Goal: Find contact information: Find contact information

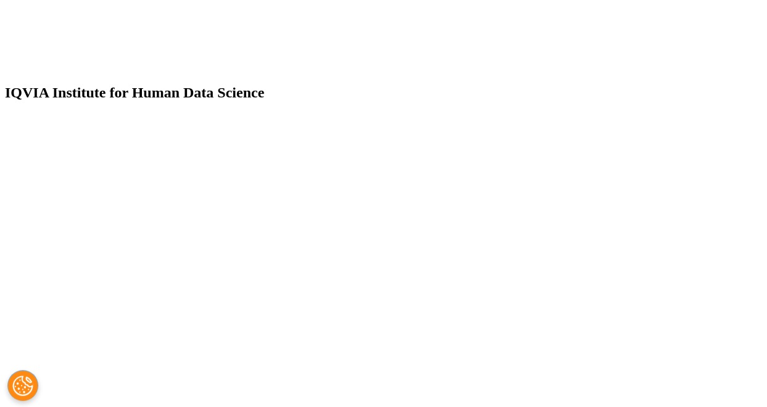
scroll to position [2817, 0]
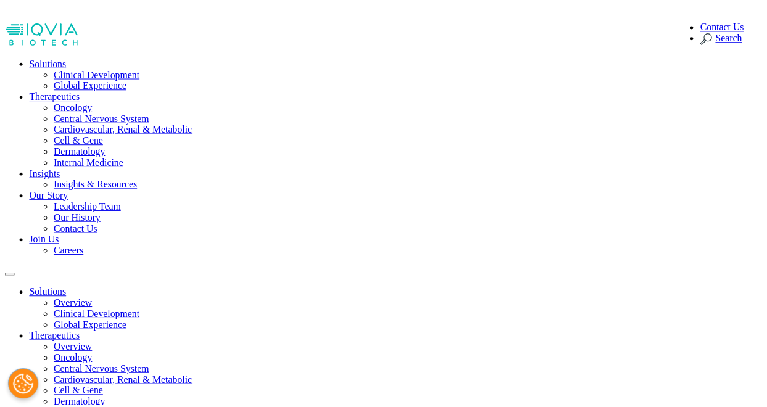
scroll to position [0, 0]
